Goal: Submit feedback/report problem: Submit feedback/report problem

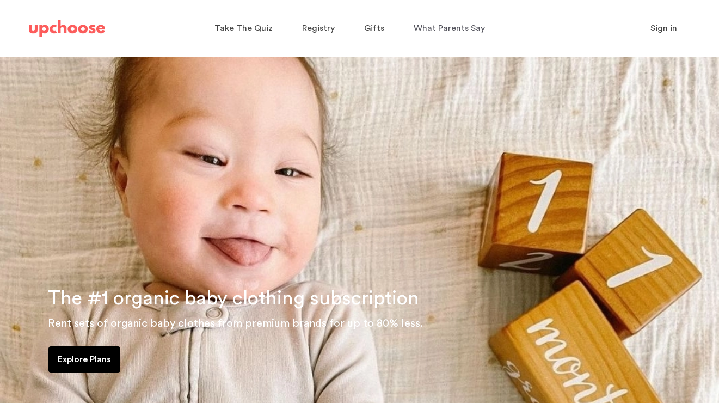
click at [670, 30] on span "Sign in" at bounding box center [663, 28] width 27 height 9
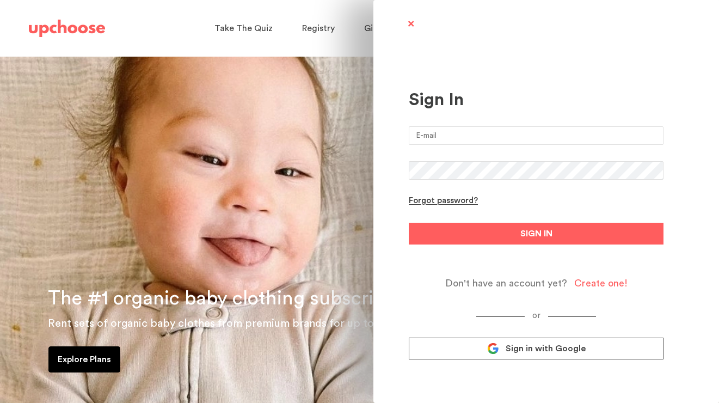
type input "courtneyvandevorde@gmail.com"
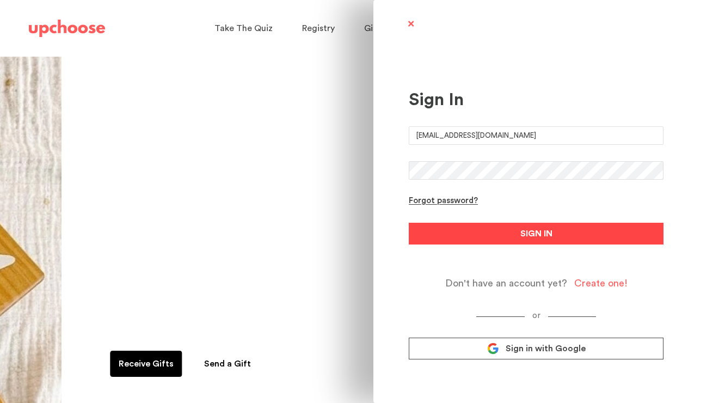
click at [546, 231] on span "SIGN IN" at bounding box center [536, 233] width 32 height 13
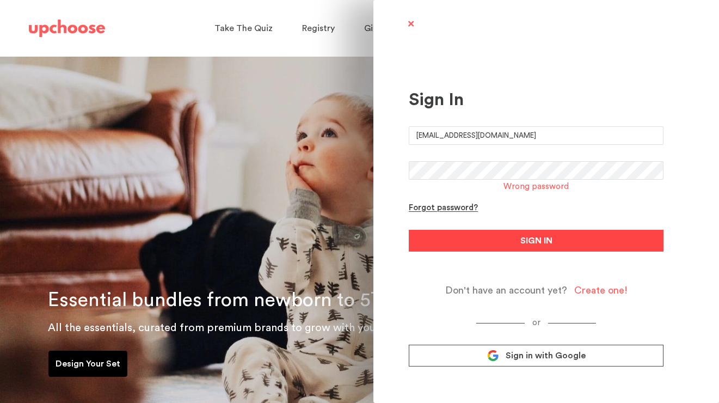
click at [542, 237] on span "SIGN IN" at bounding box center [536, 240] width 32 height 13
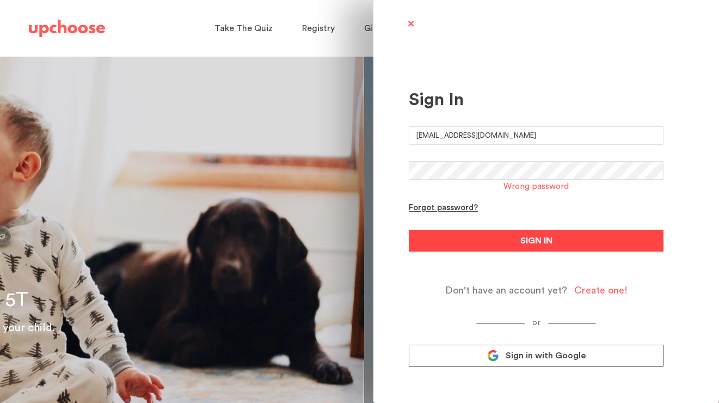
scroll to position [5, 0]
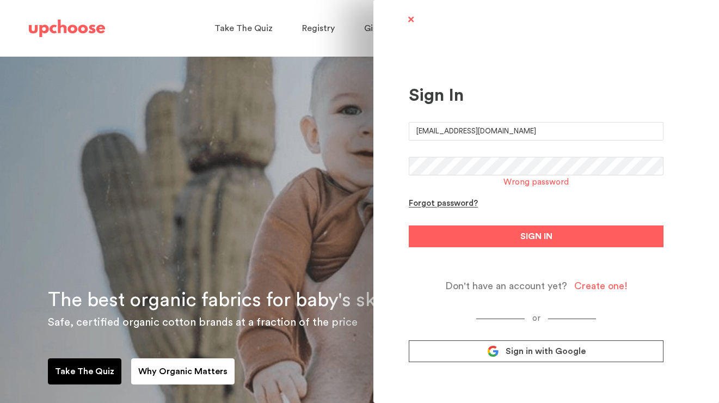
click at [548, 359] on link "Sign in with Google" at bounding box center [536, 351] width 255 height 22
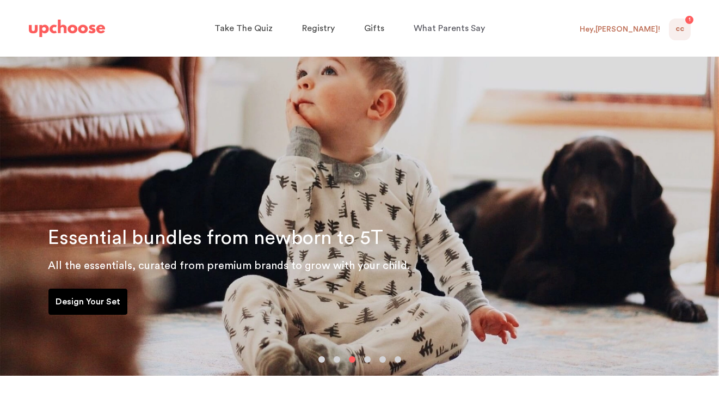
scroll to position [61, 0]
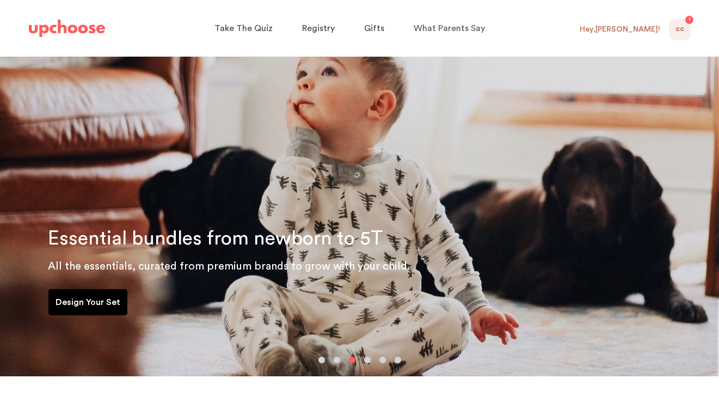
click at [676, 20] on div "CC 1" at bounding box center [680, 29] width 22 height 22
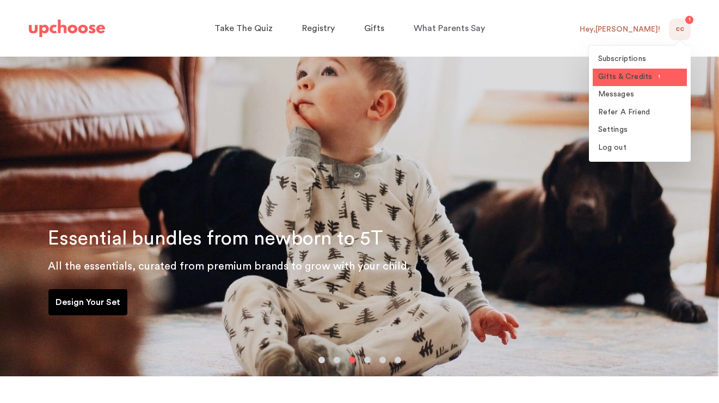
click at [629, 78] on span "Gifts & Credits" at bounding box center [625, 77] width 54 height 8
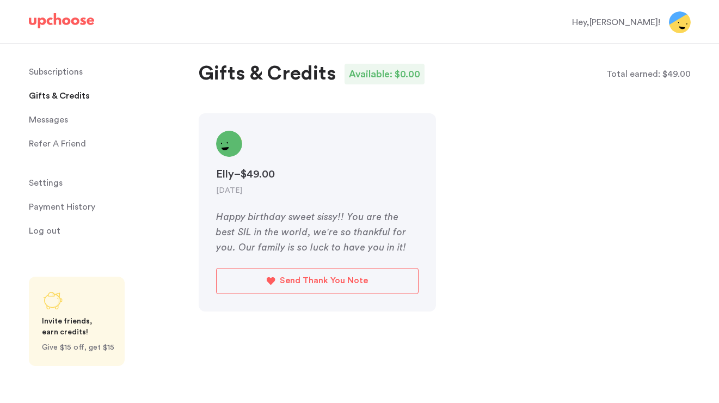
click at [38, 188] on span "Settings" at bounding box center [46, 183] width 34 height 22
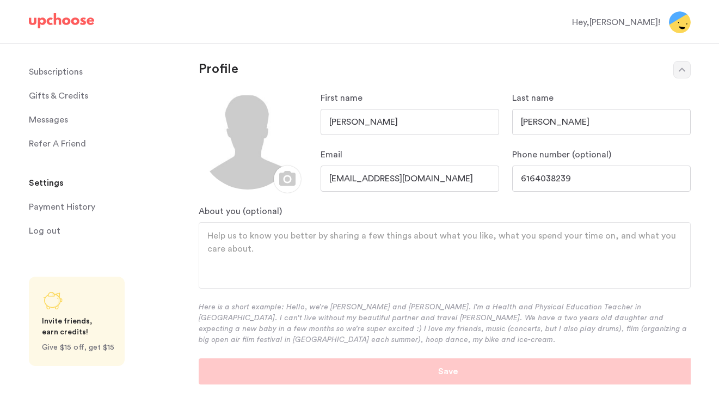
click at [76, 72] on p "Subscriptions" at bounding box center [56, 72] width 54 height 22
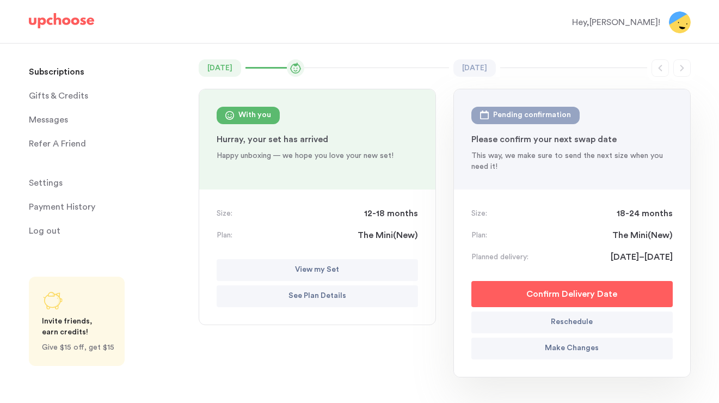
scroll to position [82, 0]
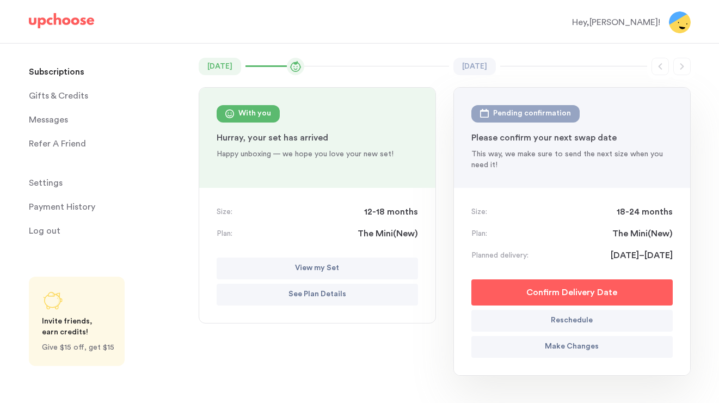
click at [291, 264] on button "View my Set" at bounding box center [317, 268] width 201 height 22
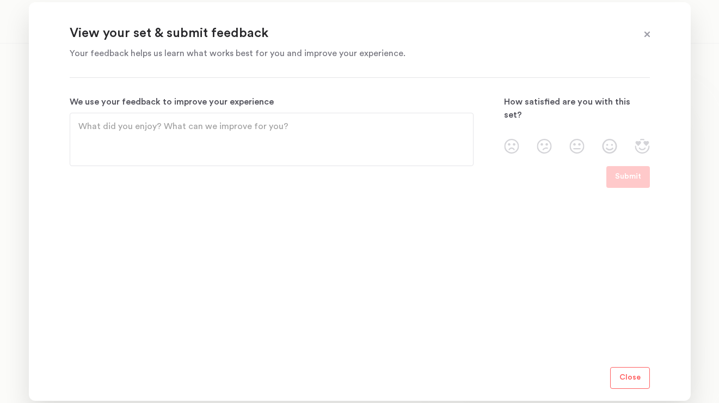
click at [573, 139] on img at bounding box center [576, 146] width 15 height 15
click at [0, 0] on input "radio" at bounding box center [0, 0] width 0 height 0
click at [548, 139] on img at bounding box center [543, 146] width 15 height 15
click at [0, 0] on input "radio" at bounding box center [0, 0] width 0 height 0
click at [581, 139] on img at bounding box center [576, 146] width 15 height 15
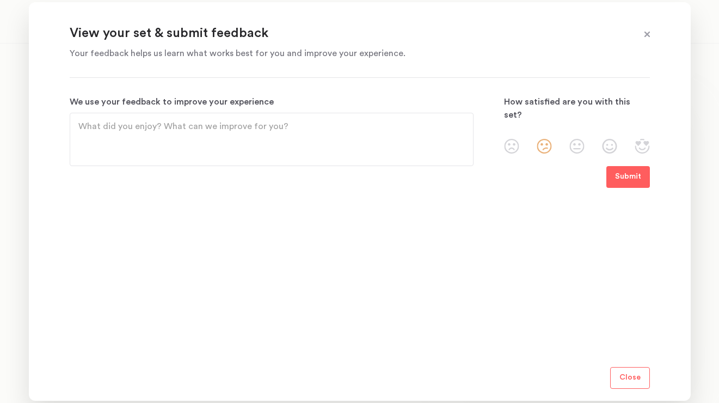
click at [0, 0] on input "radio" at bounding box center [0, 0] width 0 height 0
click at [634, 181] on p "Submit" at bounding box center [628, 176] width 26 height 13
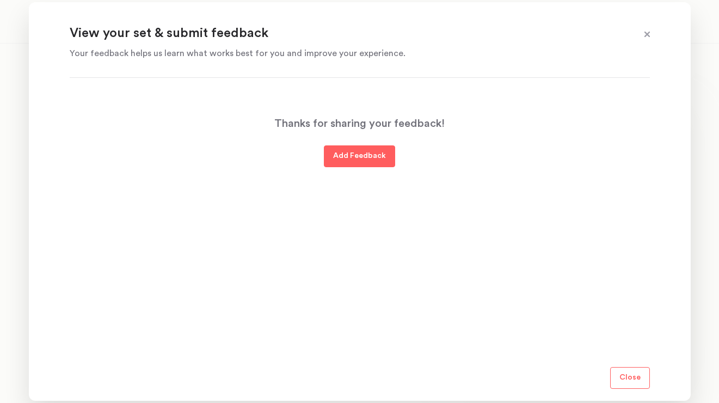
click at [632, 378] on p "Close" at bounding box center [629, 377] width 21 height 13
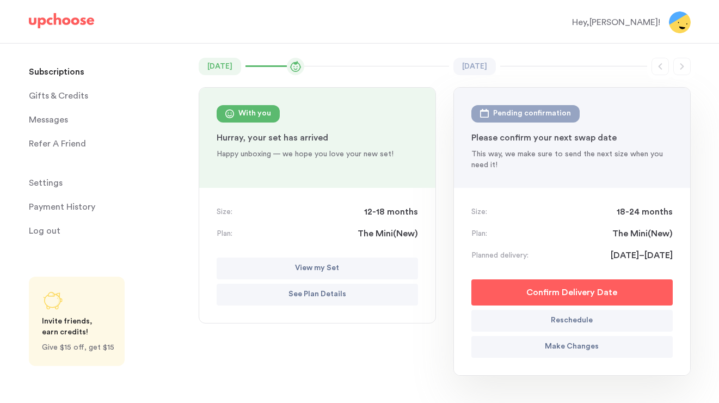
click at [319, 268] on p "View my Set" at bounding box center [317, 268] width 44 height 13
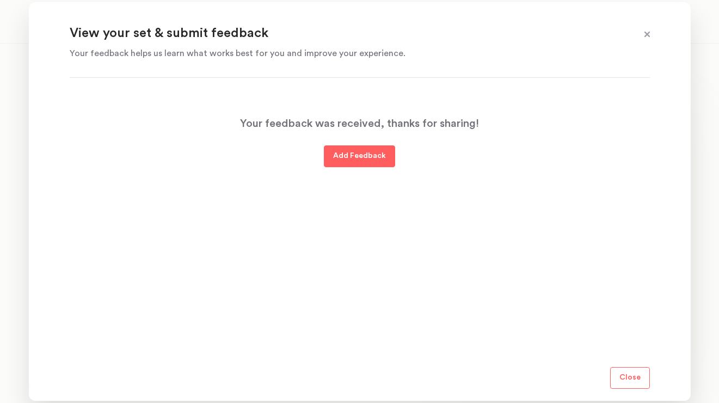
click at [376, 158] on p "Add Feedback" at bounding box center [359, 156] width 53 height 13
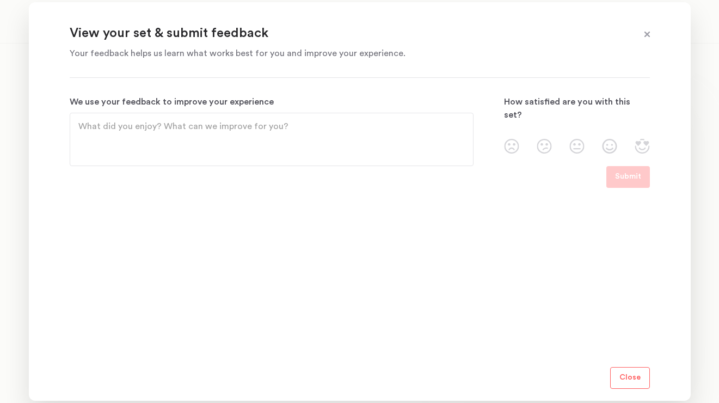
click at [329, 138] on textarea "We use your feedback to improve your experience" at bounding box center [271, 139] width 386 height 39
click at [89, 125] on textarea "CLothes were very "boy" looking" at bounding box center [271, 139] width 386 height 39
type textarea "Clothes were very "boy" looking"
click at [578, 139] on img at bounding box center [576, 146] width 15 height 15
click at [0, 0] on input "radio" at bounding box center [0, 0] width 0 height 0
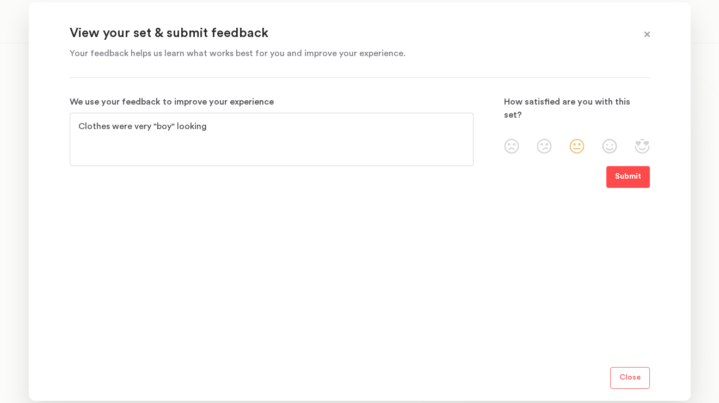
click at [617, 171] on p "Submit" at bounding box center [628, 176] width 26 height 13
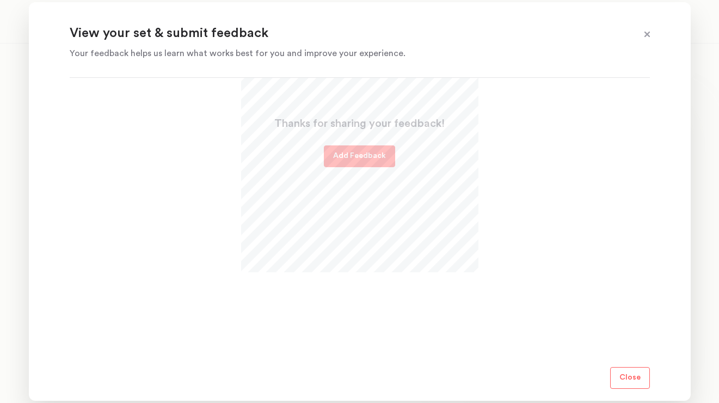
click at [639, 376] on p "Close" at bounding box center [629, 377] width 21 height 13
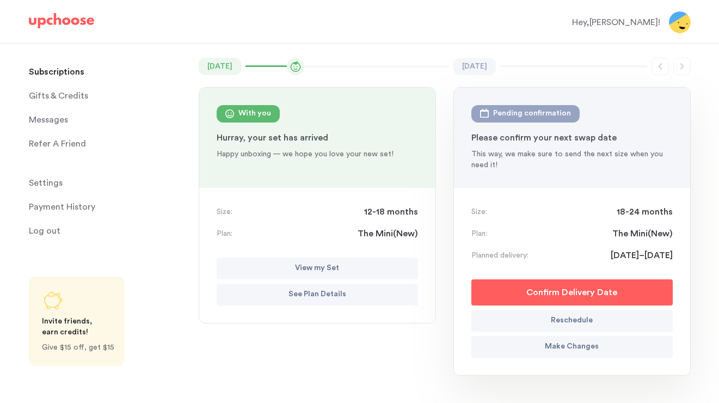
click at [365, 261] on button "View my Set" at bounding box center [317, 268] width 201 height 22
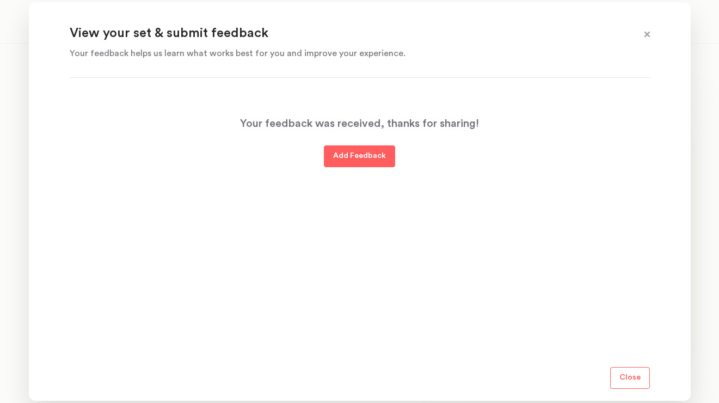
click at [244, 152] on div "Your feedback was received, thanks for sharing! Add Feedback" at bounding box center [360, 140] width 580 height 91
click at [646, 26] on header "View your set & submit feedback Your feedback helps us learn what works best fo…" at bounding box center [360, 42] width 580 height 35
click at [646, 29] on span at bounding box center [647, 35] width 14 height 14
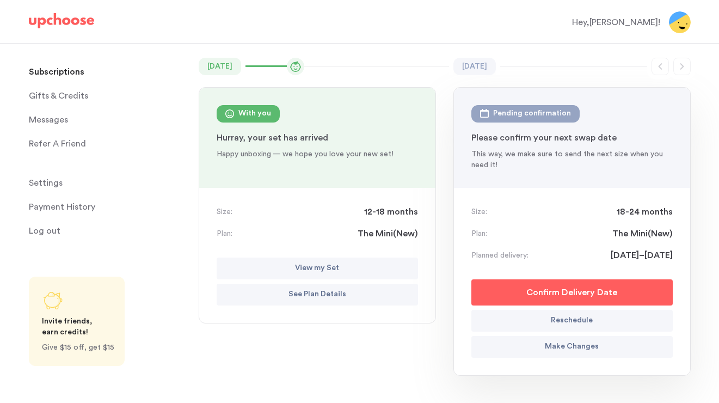
click at [302, 294] on p "See Plan Details" at bounding box center [317, 294] width 58 height 13
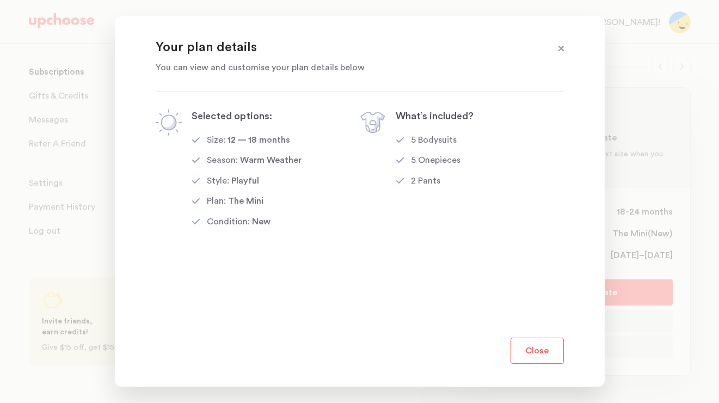
click at [536, 361] on button "Close" at bounding box center [536, 350] width 53 height 26
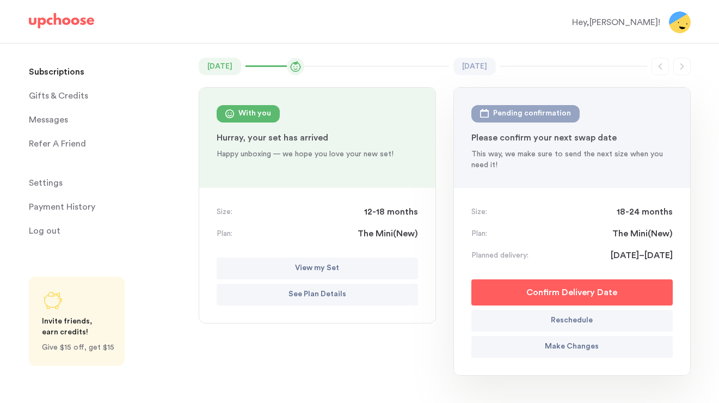
click at [535, 353] on button "Make Changes" at bounding box center [571, 347] width 201 height 22
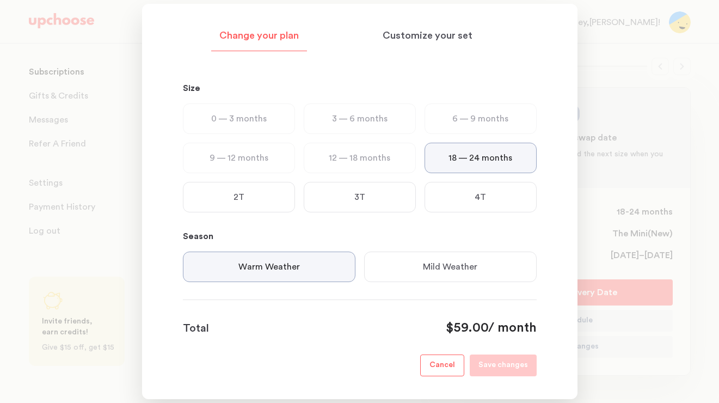
click at [414, 260] on div "Mild Weather" at bounding box center [450, 266] width 172 height 30
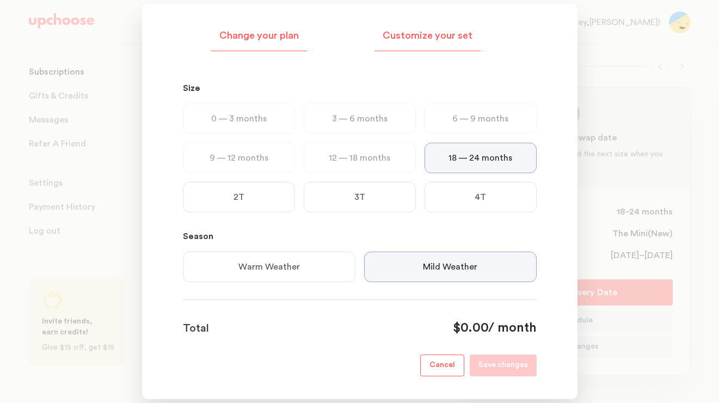
click at [430, 41] on p "Customize your set" at bounding box center [427, 35] width 90 height 13
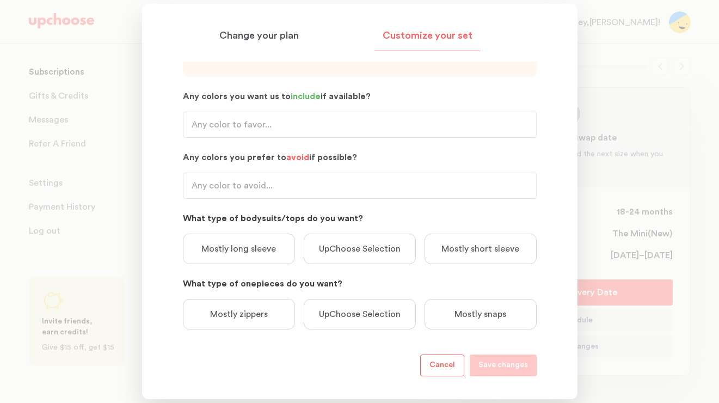
scroll to position [100, 0]
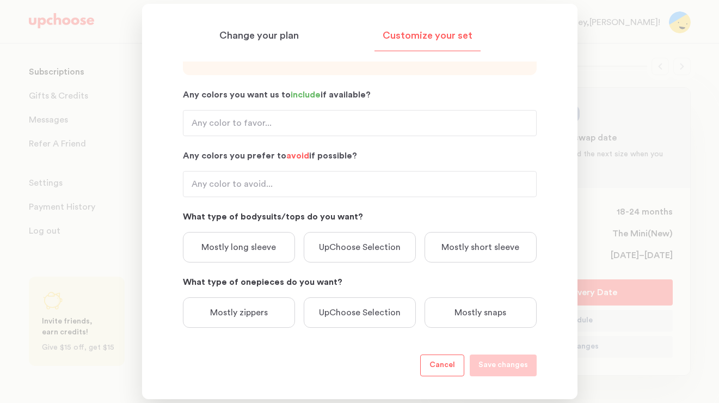
click at [287, 256] on div "Mostly long sleeve" at bounding box center [239, 247] width 112 height 30
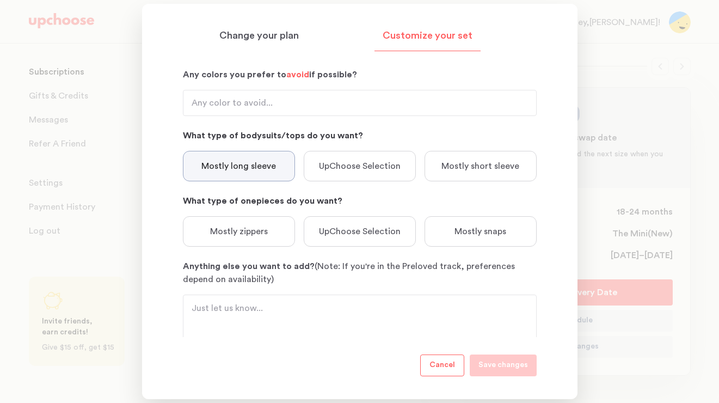
scroll to position [183, 0]
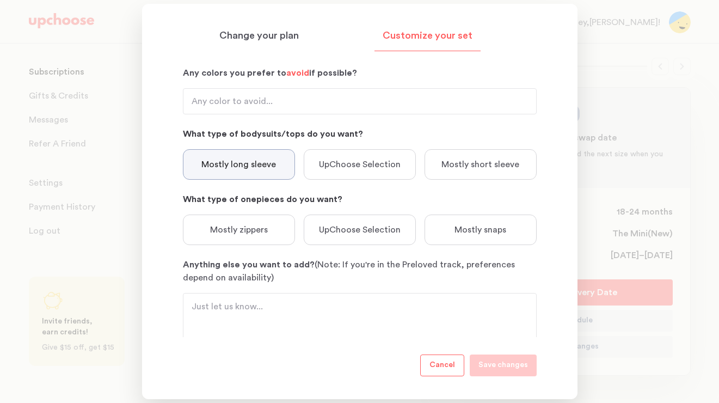
click at [266, 234] on p "Mostly zippers" at bounding box center [239, 229] width 58 height 13
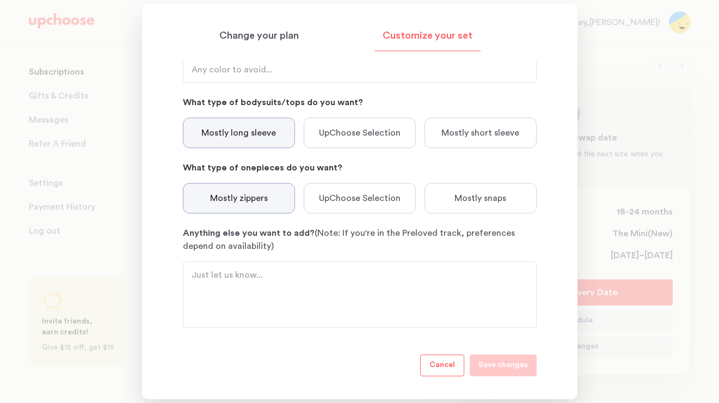
scroll to position [223, 0]
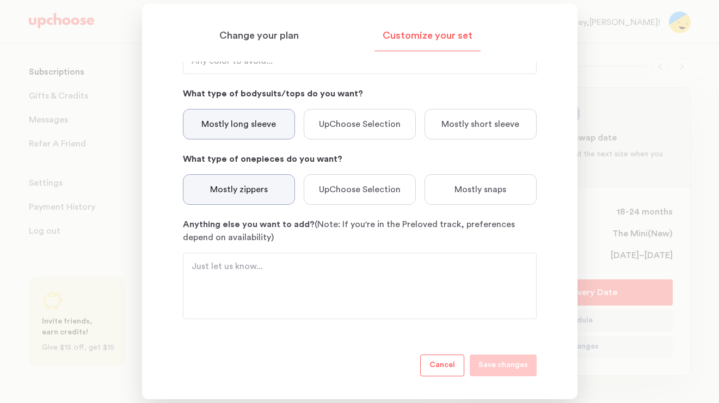
click at [301, 264] on textarea "Anything else you want to add? (Note: If you're in the Preloved track, preferen…" at bounding box center [360, 286] width 336 height 52
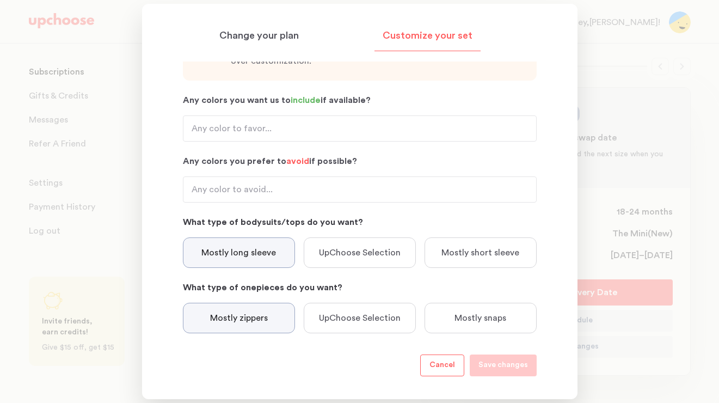
scroll to position [24, 0]
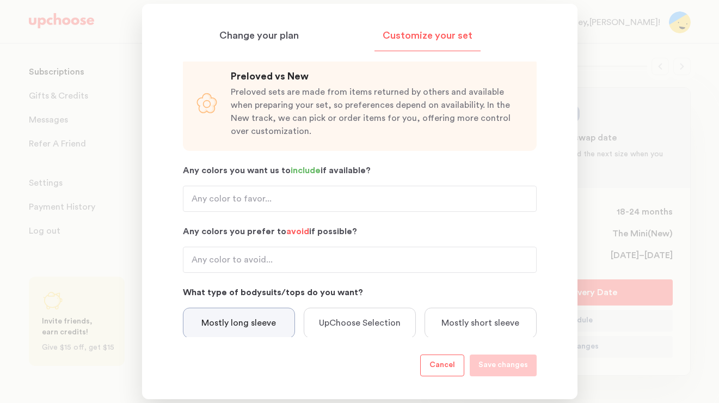
type textarea "I have a little girl"
click at [291, 197] on input "Any colors you want us to include if available?" at bounding box center [360, 199] width 354 height 26
type input "green, bright pink, red, fall colors"
click at [292, 255] on input "Any colors you prefer to avoid if possible?" at bounding box center [360, 259] width 354 height 26
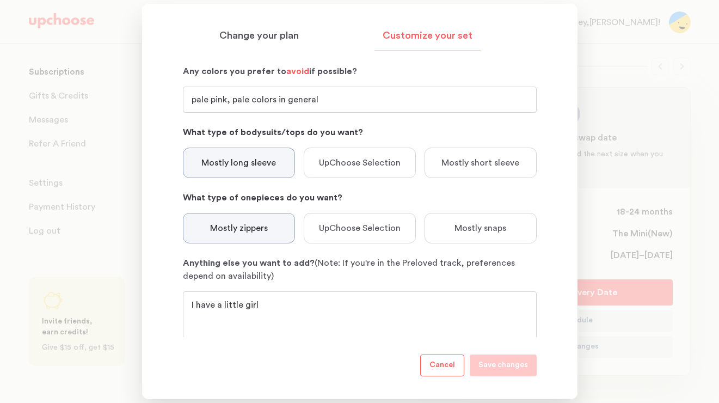
scroll to position [223, 0]
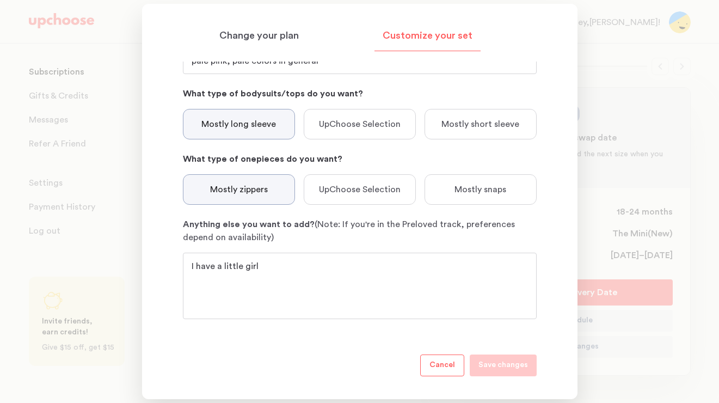
type input "pale pink, pale colors in general"
click at [371, 264] on textarea "I have a little girl" at bounding box center [360, 286] width 336 height 52
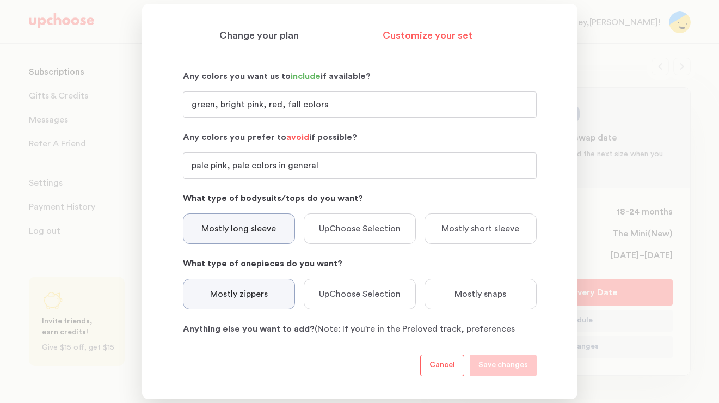
scroll to position [0, 0]
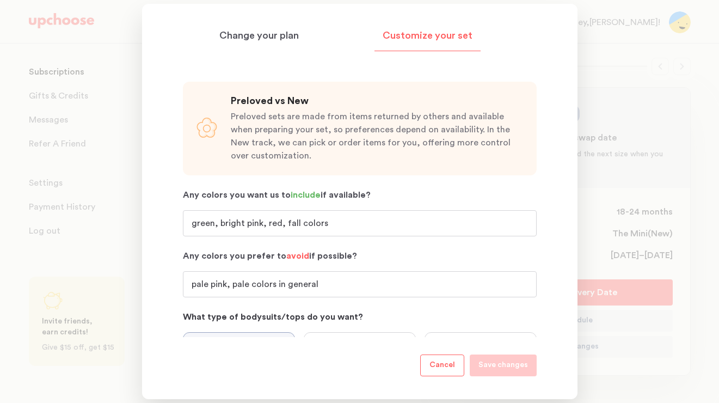
click at [276, 133] on p "Preloved sets are made from items returned by others and available when prepari…" at bounding box center [377, 136] width 293 height 52
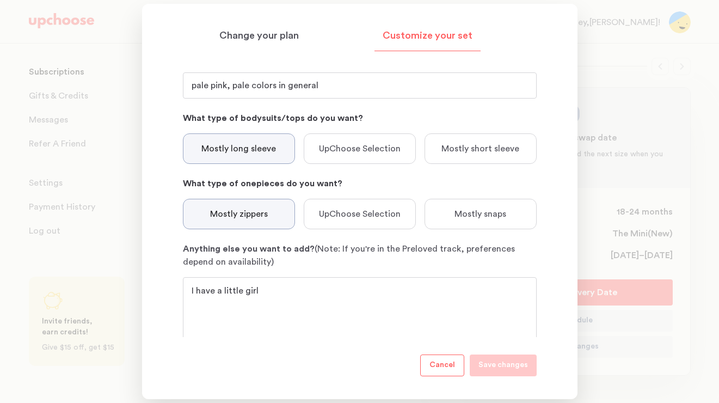
scroll to position [223, 0]
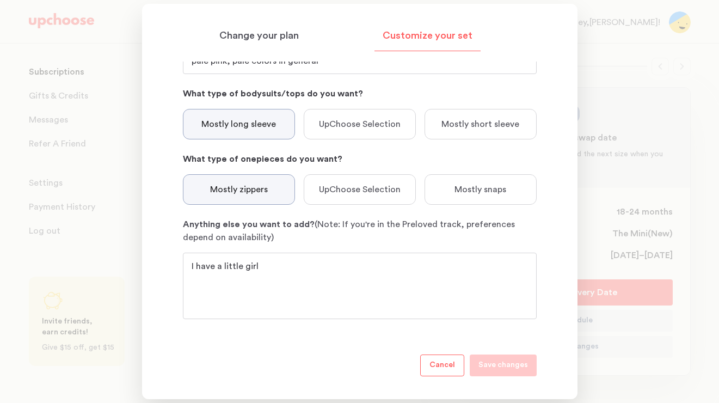
click at [334, 281] on textarea "I have a little girl" at bounding box center [360, 286] width 336 height 52
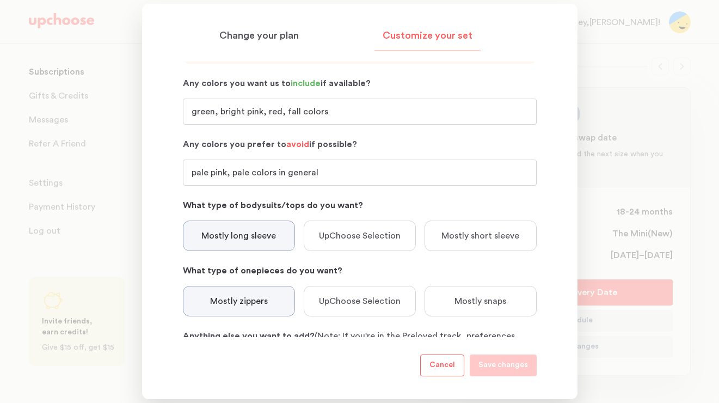
scroll to position [0, 0]
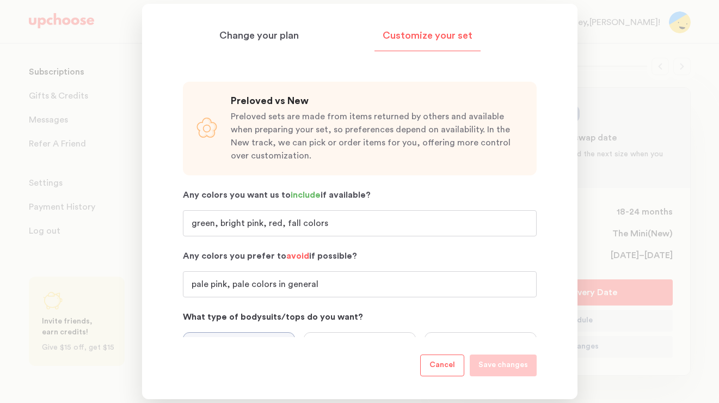
click at [285, 126] on p "Preloved sets are made from items returned by others and available when prepari…" at bounding box center [377, 136] width 293 height 52
click at [444, 369] on p "Cancel" at bounding box center [442, 365] width 26 height 13
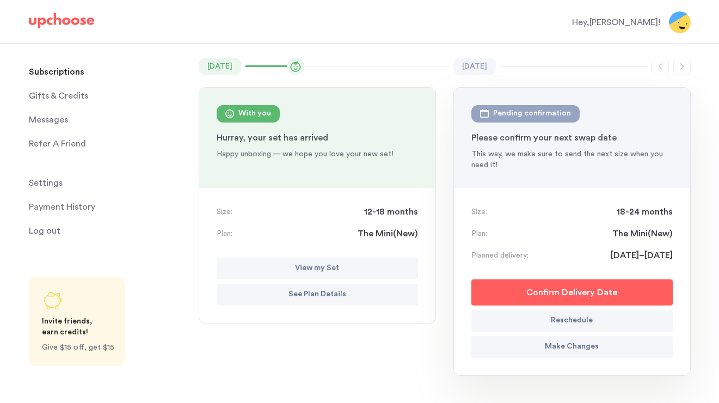
click at [589, 298] on p "Confirm Delivery Date" at bounding box center [571, 292] width 91 height 13
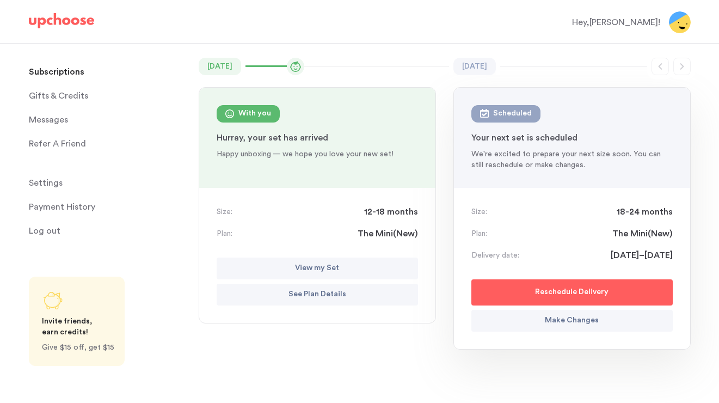
click at [589, 320] on p "Make Changes" at bounding box center [572, 320] width 54 height 13
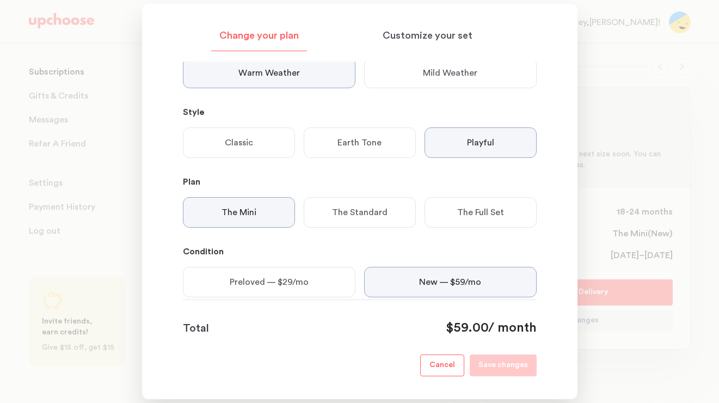
click at [446, 73] on p "Mild Weather" at bounding box center [450, 72] width 54 height 13
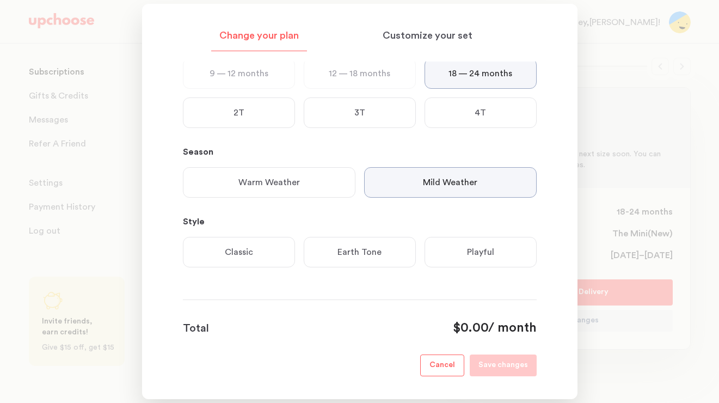
click at [453, 253] on div "Playful" at bounding box center [480, 252] width 112 height 30
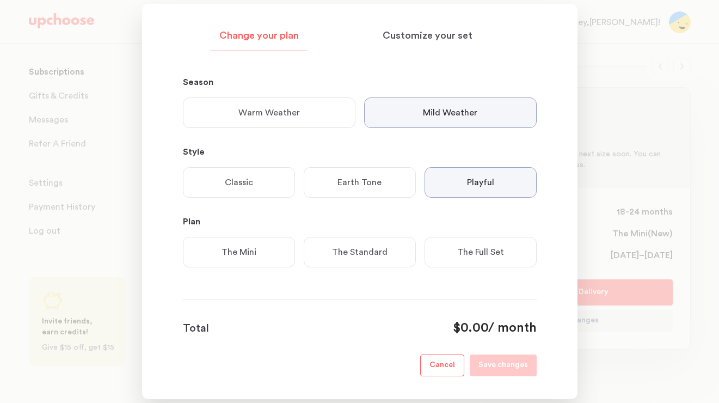
click at [236, 269] on div "The Mini The Standard The Full Set" at bounding box center [355, 256] width 362 height 39
click at [242, 246] on p "The Mini" at bounding box center [238, 251] width 35 height 13
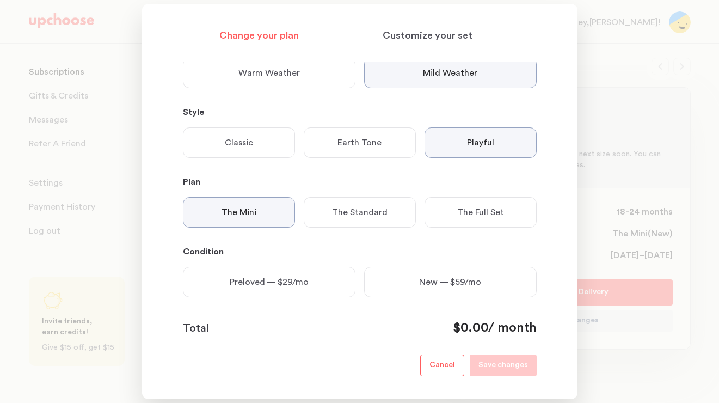
scroll to position [224, 0]
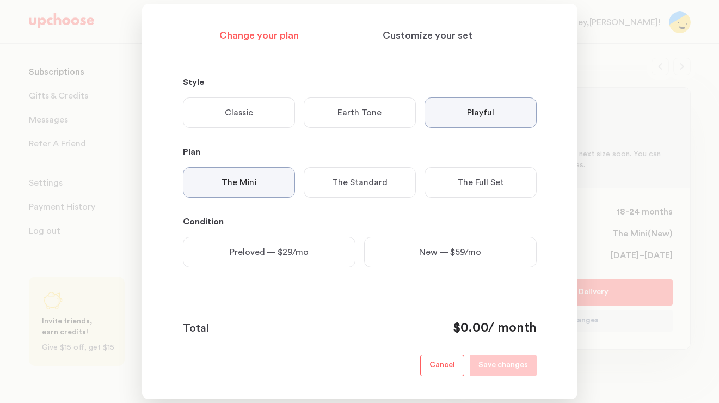
click at [466, 251] on p "New — $59/mo" at bounding box center [450, 251] width 62 height 13
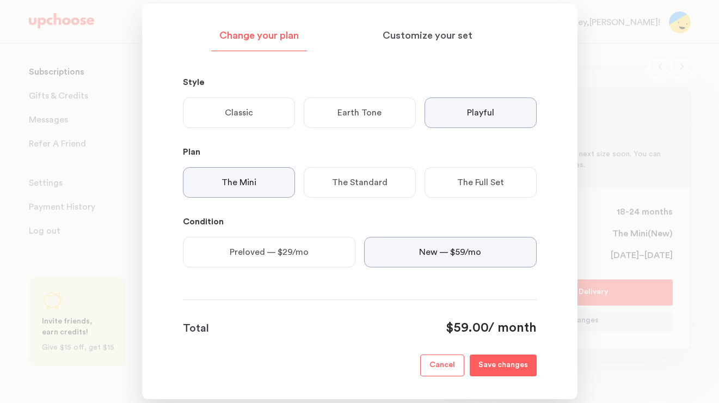
click at [528, 371] on button "Save changes" at bounding box center [503, 365] width 67 height 22
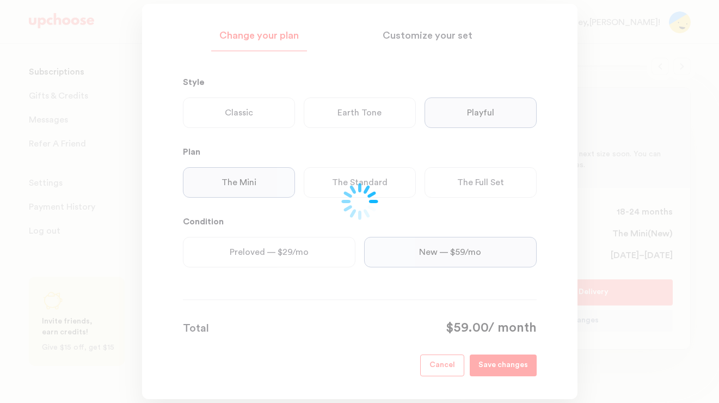
click at [411, 39] on div at bounding box center [359, 201] width 719 height 403
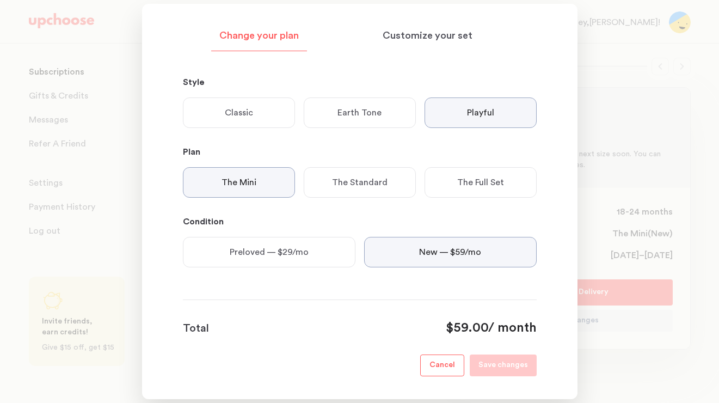
click at [411, 39] on p "Customize your set" at bounding box center [427, 35] width 90 height 13
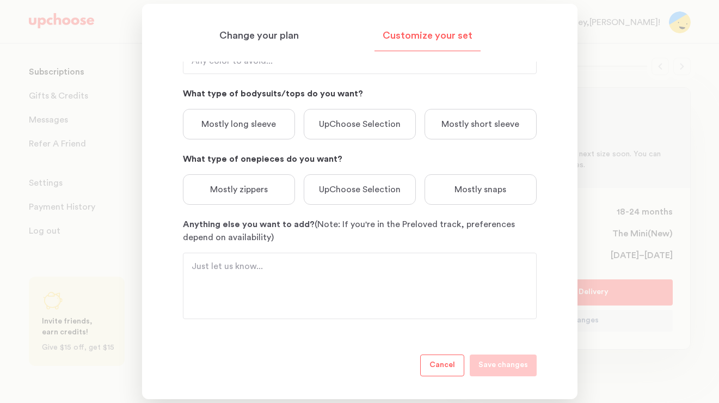
scroll to position [223, 0]
click at [273, 118] on p "Mostly long sleeve" at bounding box center [238, 124] width 75 height 13
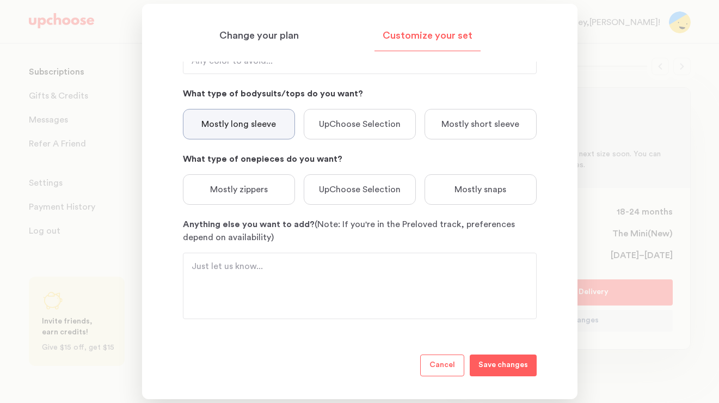
click at [281, 193] on div "Mostly zippers" at bounding box center [239, 189] width 112 height 30
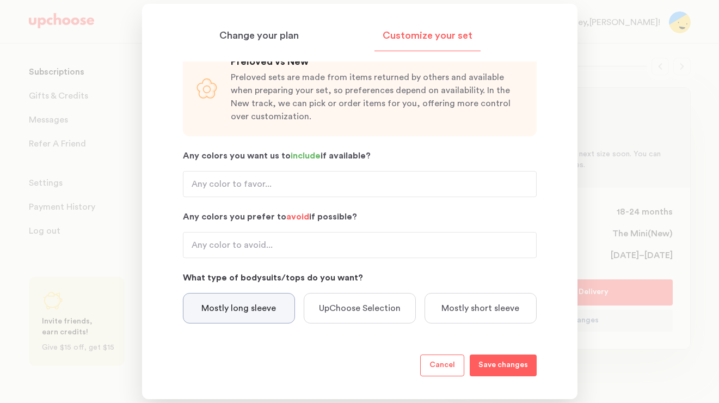
scroll to position [0, 0]
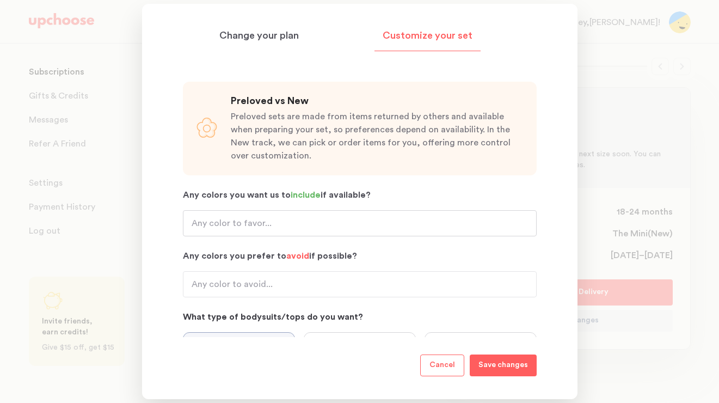
click at [281, 220] on input "Any colors you want us to include if available?" at bounding box center [360, 223] width 354 height 26
type input "b"
click at [308, 217] on input "Any colors you want us to include if available?" at bounding box center [360, 223] width 354 height 26
type input "green, bright pink, red, fall colors"
click at [271, 282] on input "Any colors you prefer to avoid if possible?" at bounding box center [360, 284] width 354 height 26
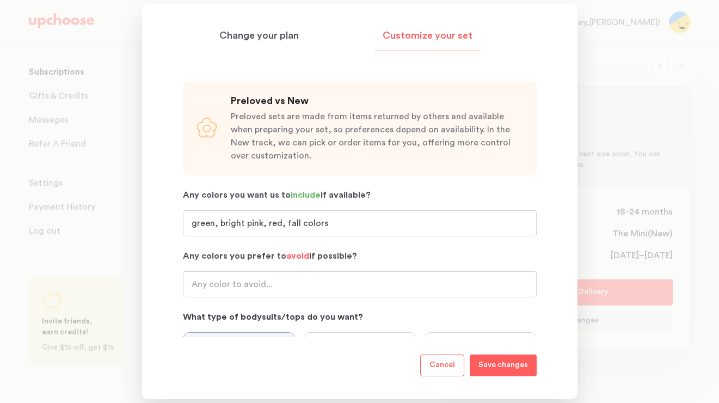
type input "pale pink, pale colors in general"
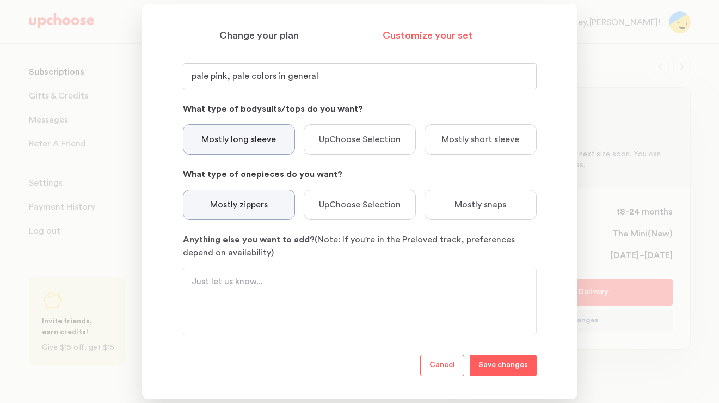
scroll to position [223, 0]
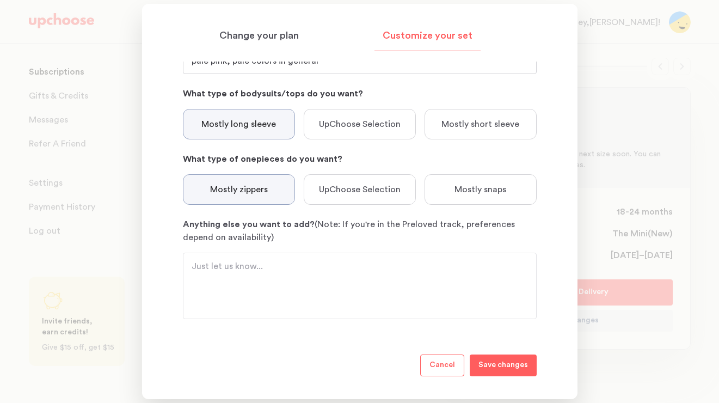
click at [266, 264] on textarea "Anything else you want to add? (Note: If you're in the Preloved track, preferen…" at bounding box center [360, 286] width 336 height 52
type textarea "i"
type textarea "little girl options if possible!"
click at [492, 367] on p "Save changes" at bounding box center [503, 365] width 50 height 13
click at [623, 100] on div at bounding box center [359, 201] width 719 height 403
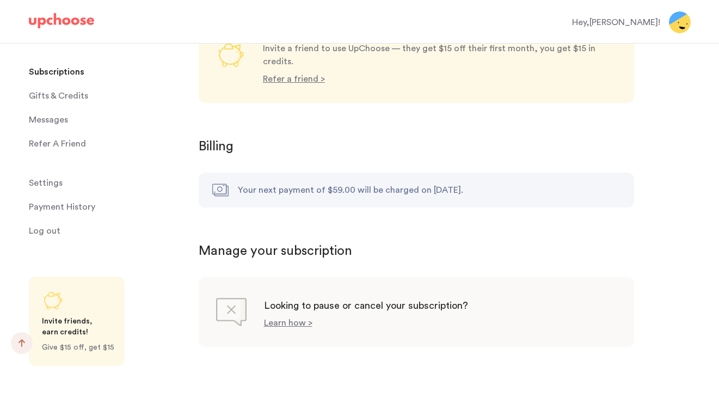
scroll to position [781, 0]
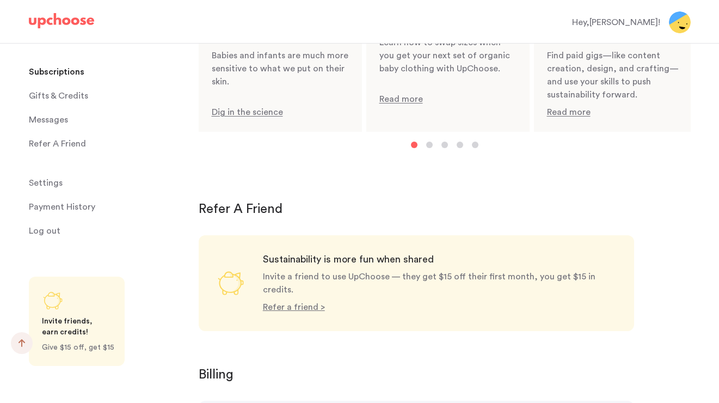
click at [409, 93] on link "Read more" at bounding box center [447, 24] width 163 height 217
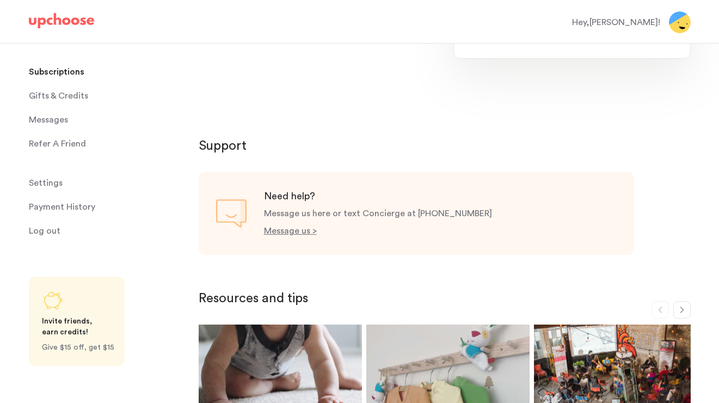
scroll to position [369, 0]
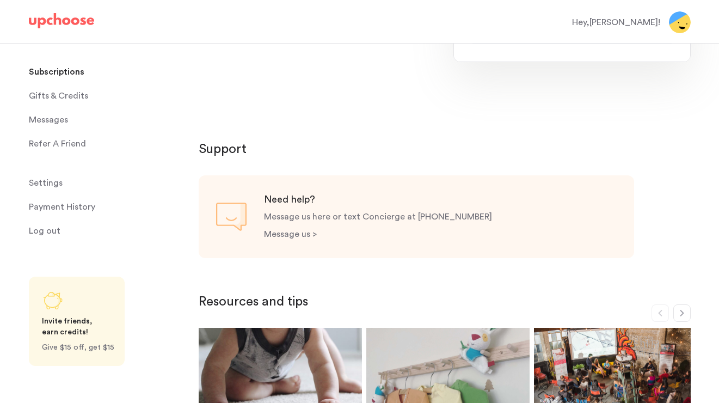
click at [297, 232] on p "Message us >" at bounding box center [290, 234] width 53 height 9
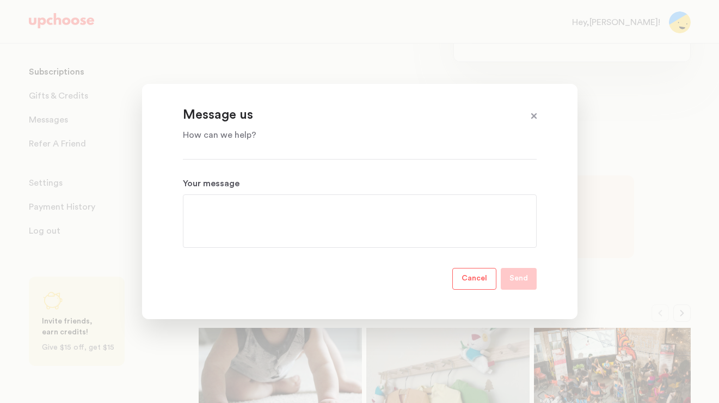
click at [247, 213] on textarea "Your message" at bounding box center [360, 220] width 336 height 39
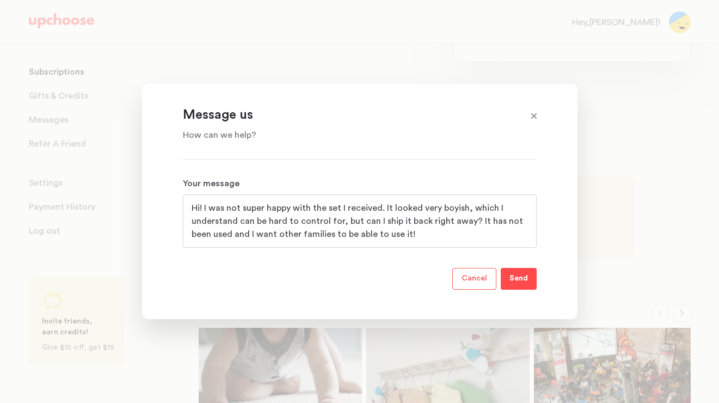
type textarea "Hi! I was not super happy with the set I received. It looked very boyish, which…"
click at [518, 274] on p "Send" at bounding box center [518, 278] width 18 height 13
